Goal: Transaction & Acquisition: Purchase product/service

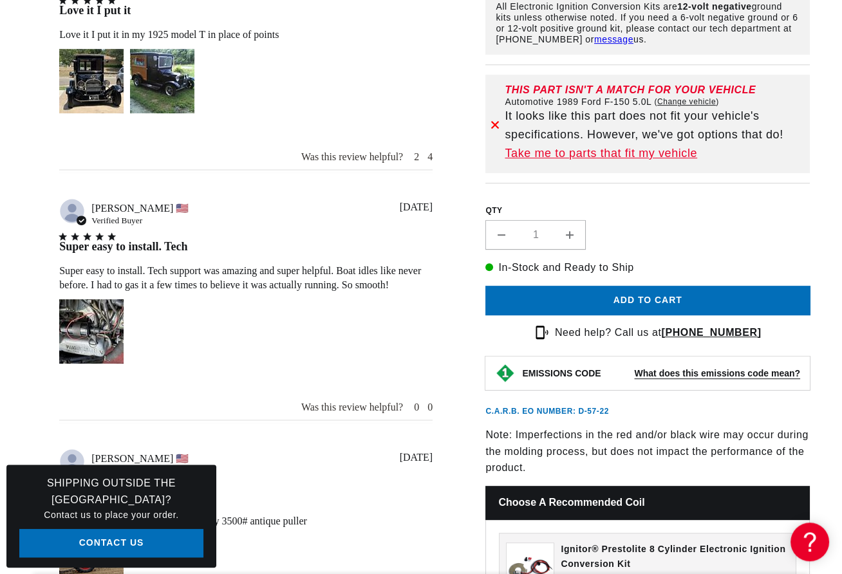
scroll to position [1097, 0]
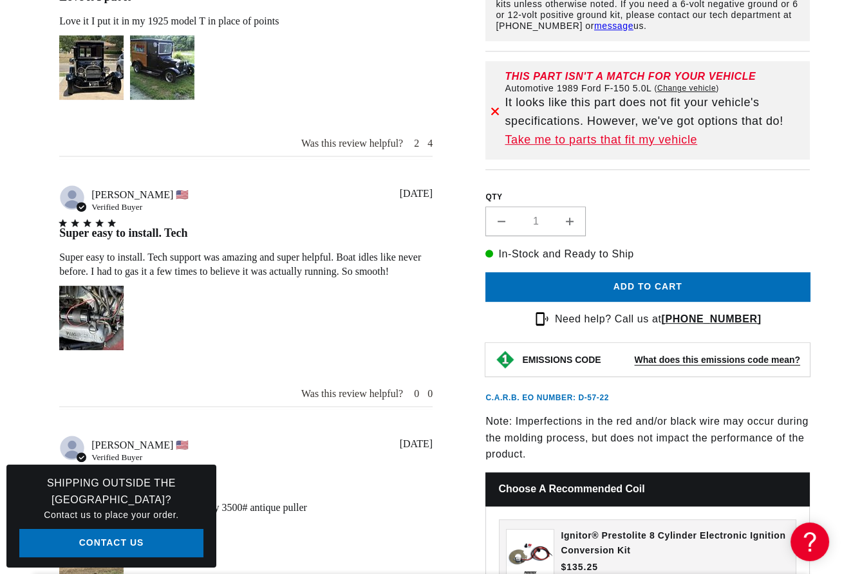
click at [0, 0] on div "Super easy to install. Tech support was amazing and super helpful. Boat idles l…" at bounding box center [0, 0] width 0 height 0
click at [88, 311] on div "Image of Review by Joseph C. on October 12, 23 number 1" at bounding box center [91, 318] width 64 height 64
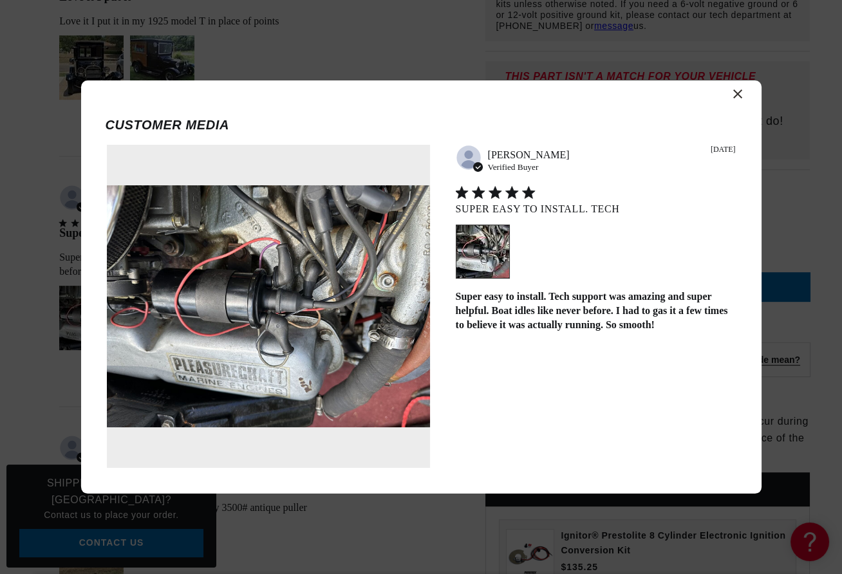
click at [733, 95] on icon "Close modal" at bounding box center [737, 93] width 9 height 9
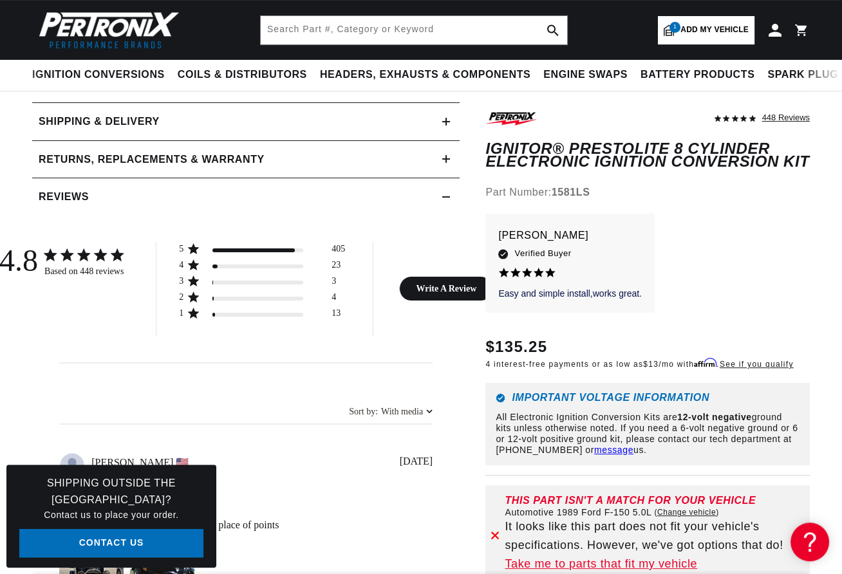
click at [686, 27] on span "Add my vehicle" at bounding box center [714, 30] width 68 height 12
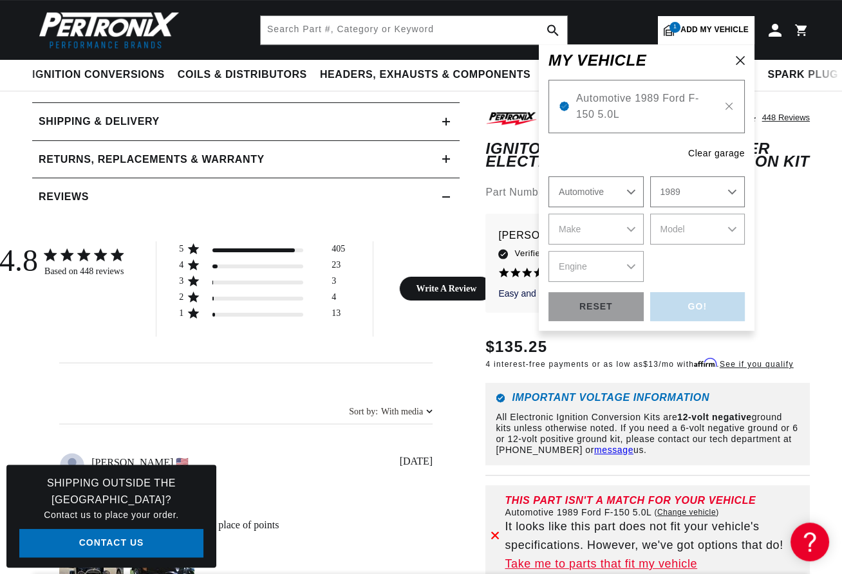
select select "Year"
select select "Make"
select select "Model"
select select "Engine"
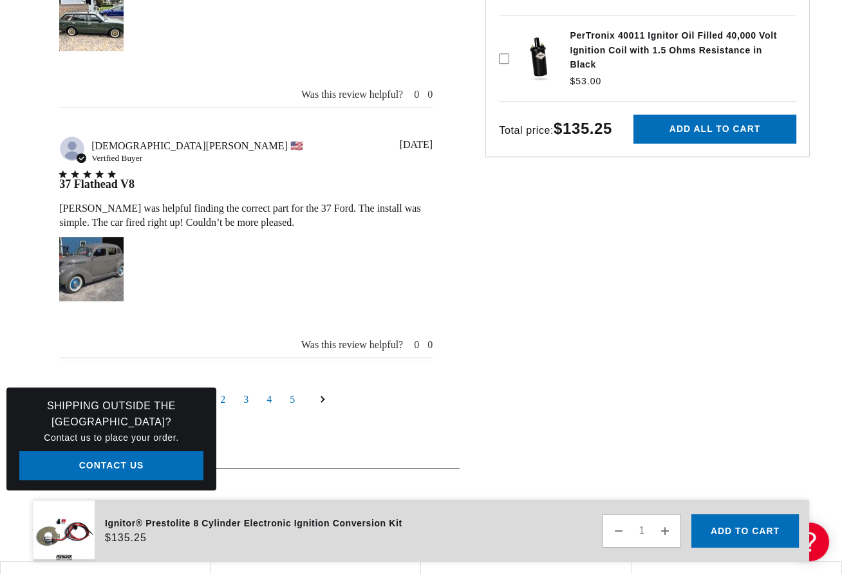
scroll to position [1965, 0]
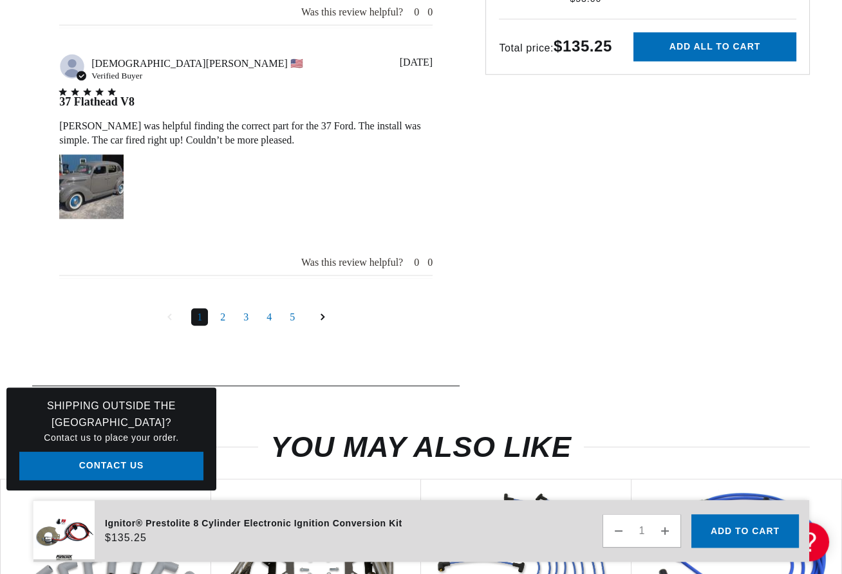
click at [319, 307] on link "Goto next page" at bounding box center [322, 317] width 24 height 21
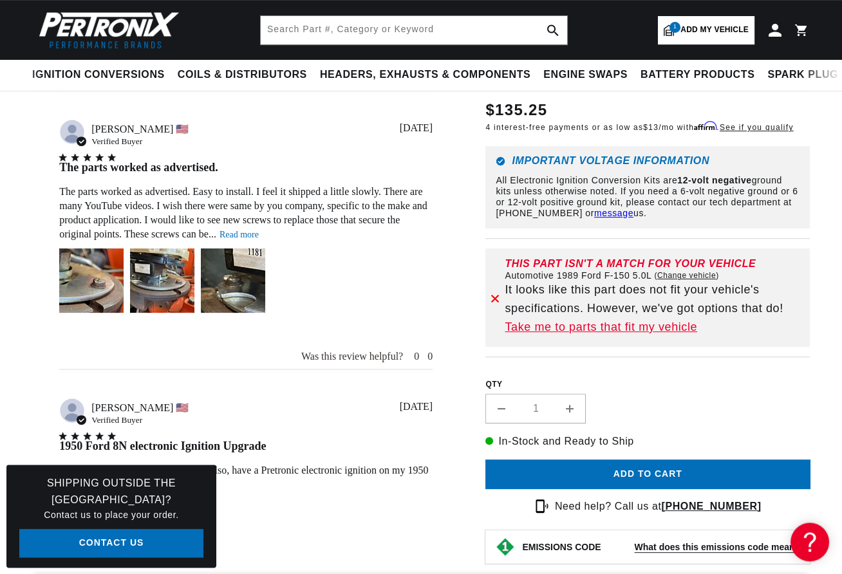
scroll to position [881, 0]
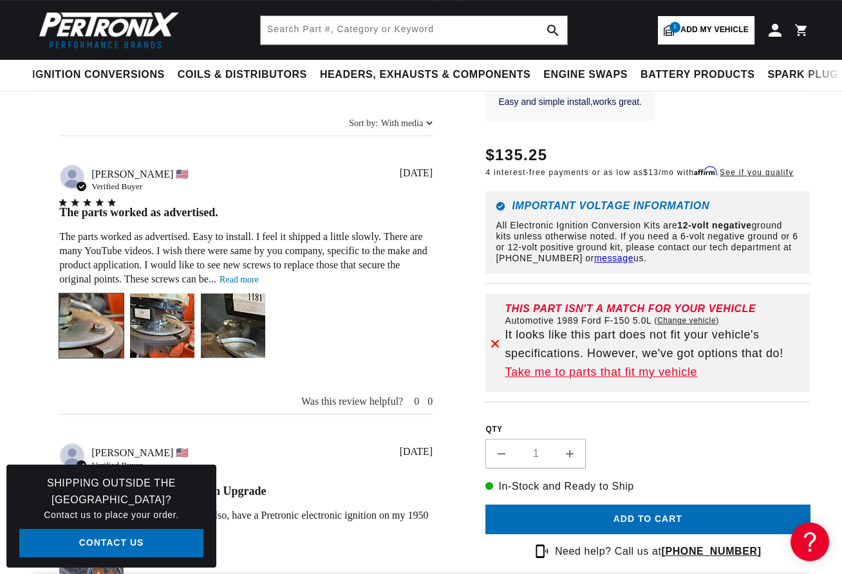
click at [89, 299] on div "Image of Review by Robert T. on April 15, 23 number 1" at bounding box center [91, 325] width 64 height 64
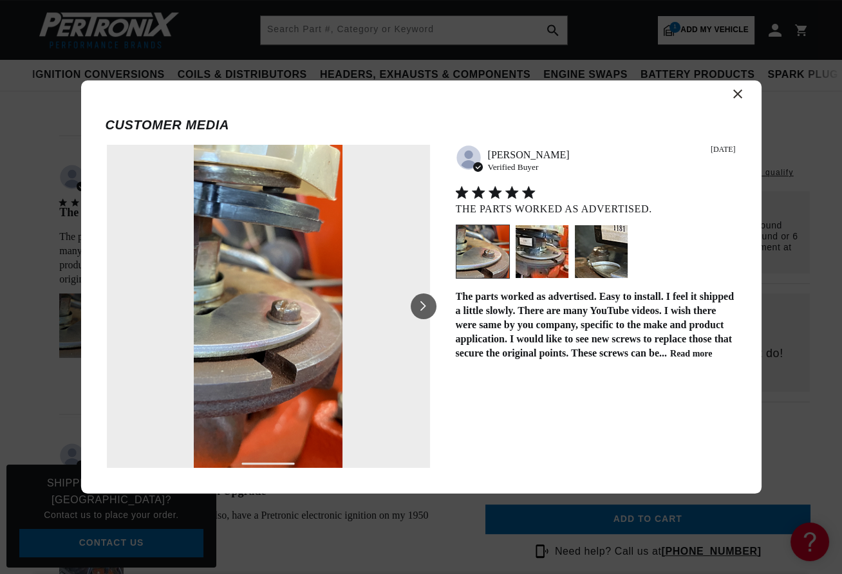
click at [420, 300] on div at bounding box center [423, 306] width 26 height 26
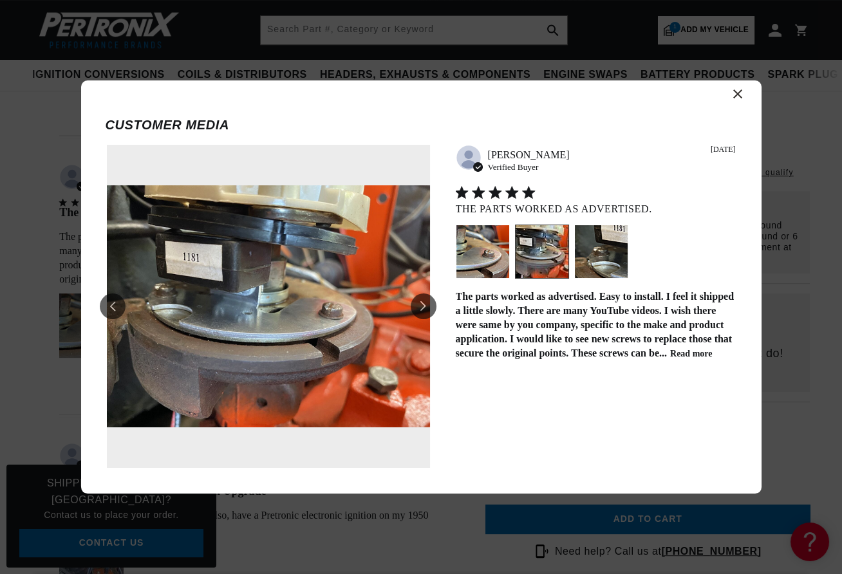
click at [423, 303] on icon at bounding box center [423, 306] width 6 height 10
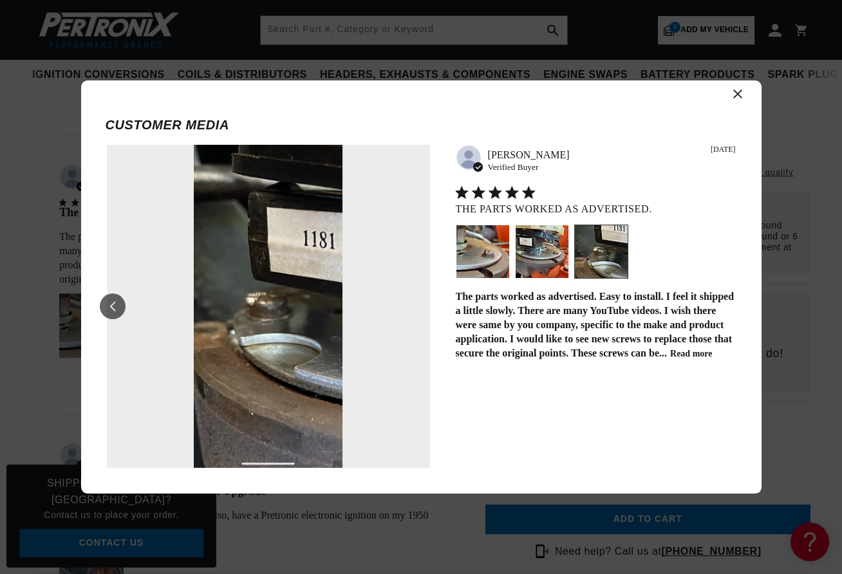
click at [735, 91] on icon "Close modal" at bounding box center [737, 93] width 9 height 9
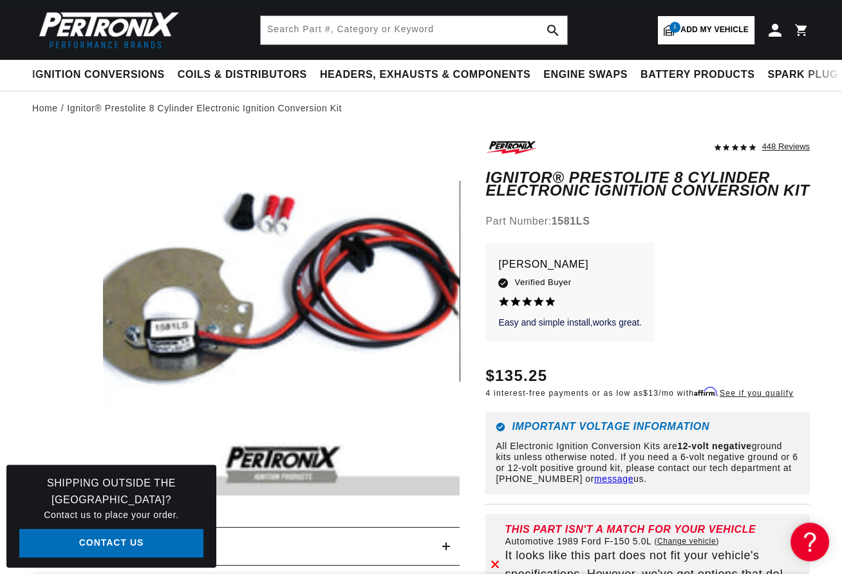
scroll to position [0, 0]
